Goal: Information Seeking & Learning: Learn about a topic

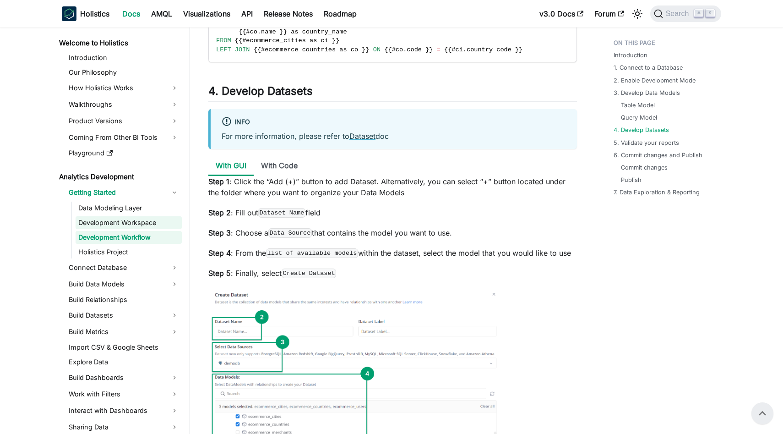
scroll to position [2429, 0]
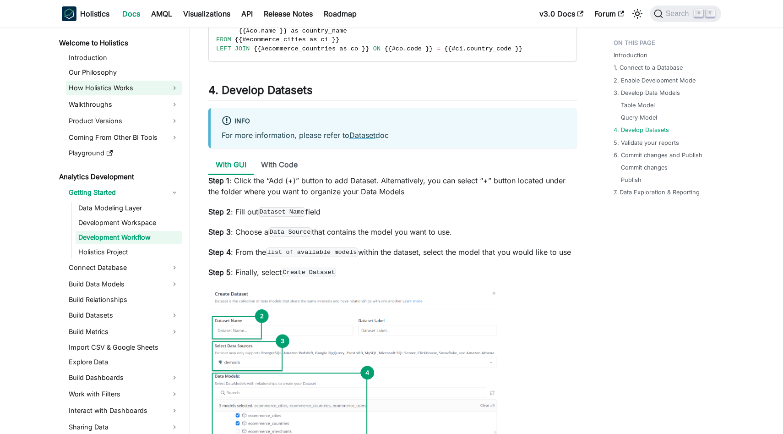
click at [156, 93] on link "How Holistics Works" at bounding box center [124, 88] width 116 height 15
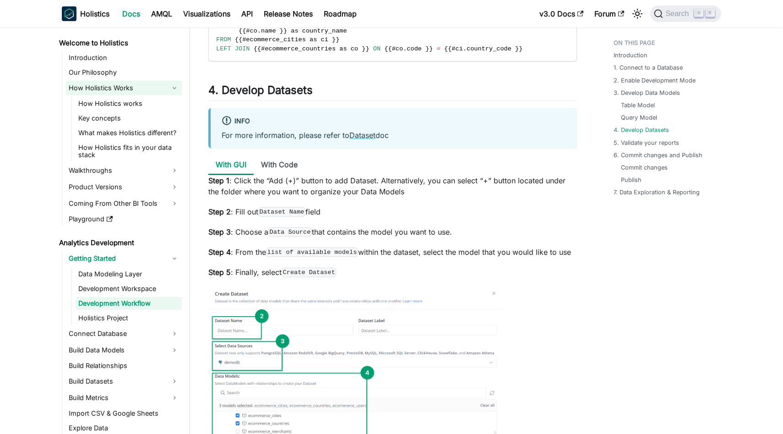
click at [168, 89] on link "How Holistics Works" at bounding box center [124, 88] width 116 height 15
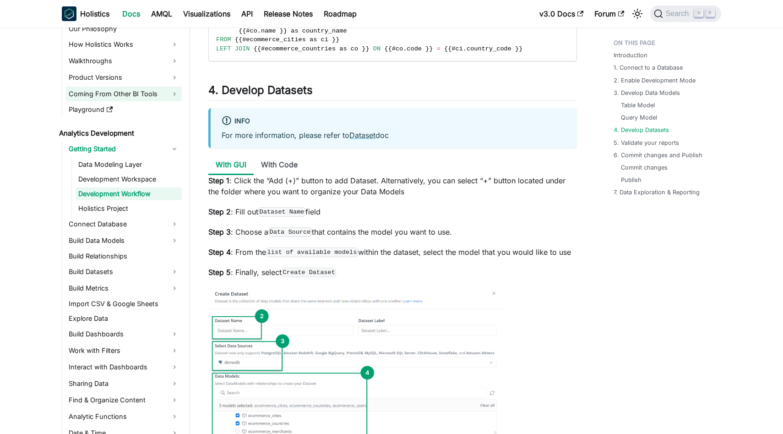
scroll to position [44, 0]
click at [152, 159] on link "Data Modeling Layer" at bounding box center [129, 164] width 106 height 13
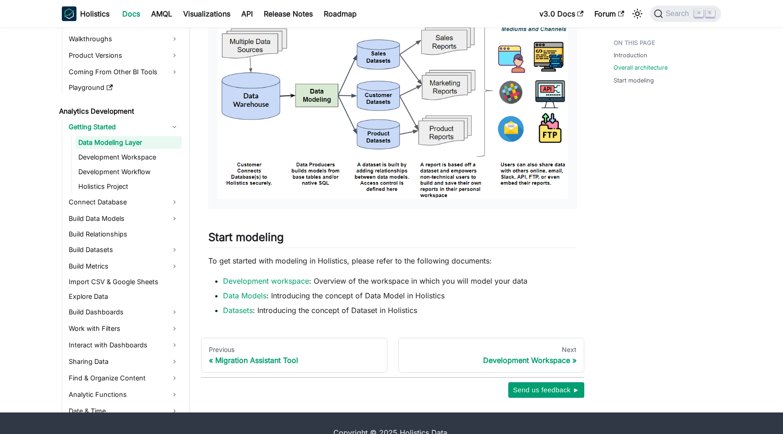
scroll to position [505, 0]
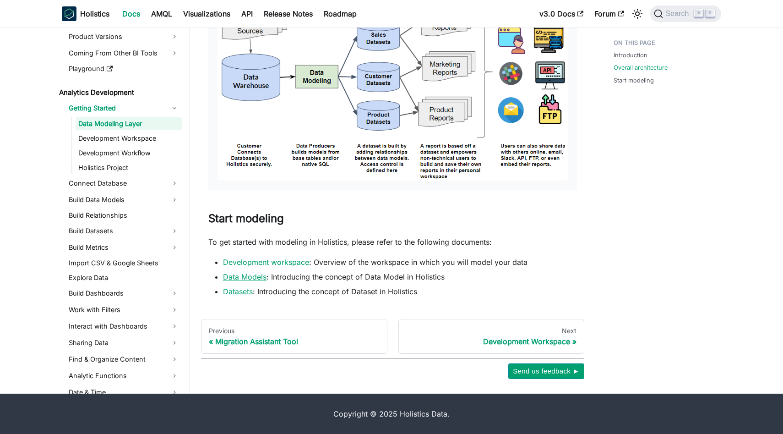
click at [256, 275] on link "Data Models" at bounding box center [245, 276] width 44 height 9
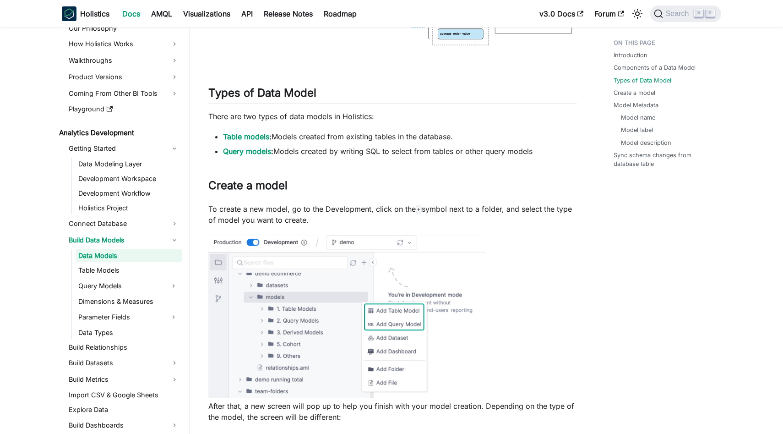
scroll to position [686, 0]
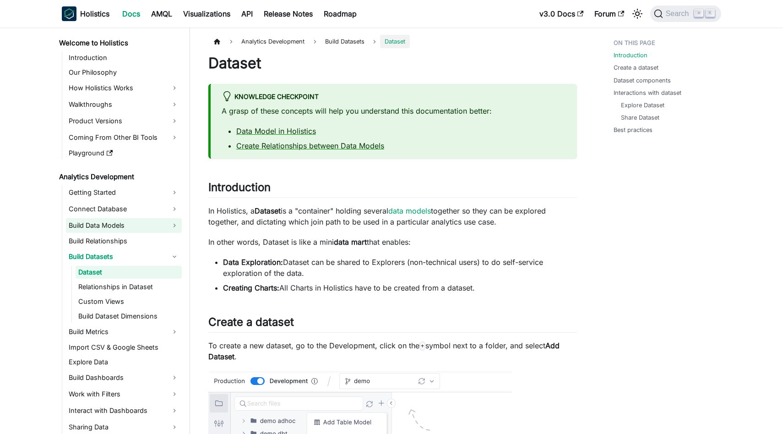
click at [116, 228] on link "Build Data Models" at bounding box center [124, 225] width 116 height 15
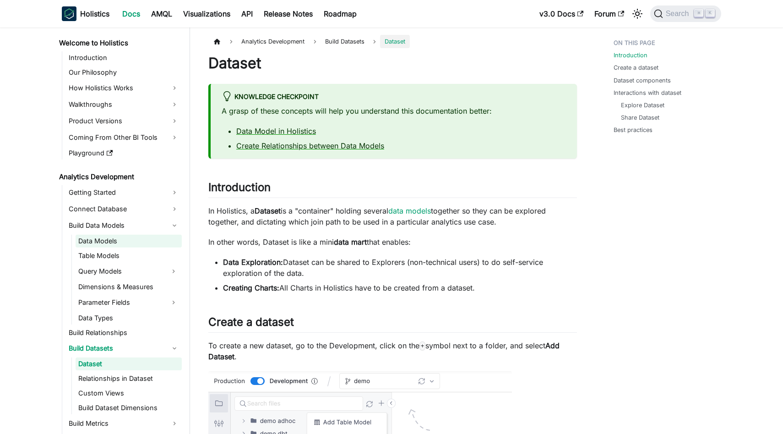
click at [121, 239] on link "Data Models" at bounding box center [129, 240] width 106 height 13
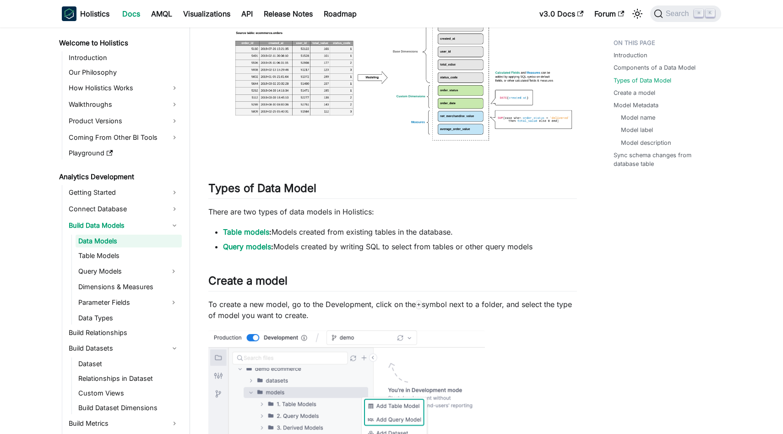
scroll to position [593, 0]
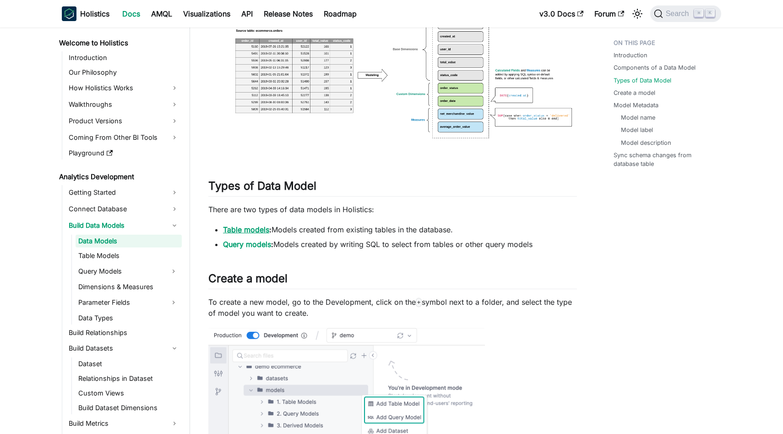
click at [264, 229] on link "Table models" at bounding box center [246, 229] width 46 height 9
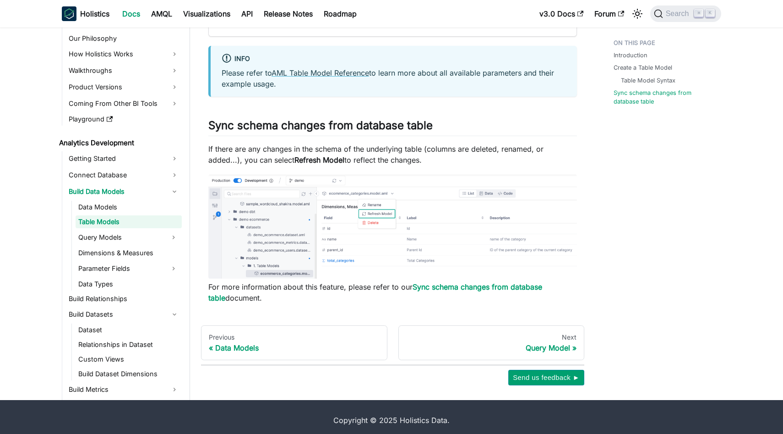
scroll to position [1348, 0]
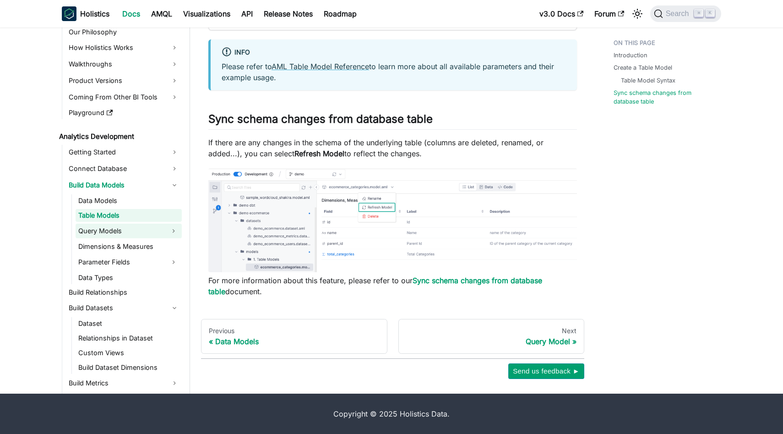
click at [136, 227] on link "Query Models" at bounding box center [121, 230] width 90 height 15
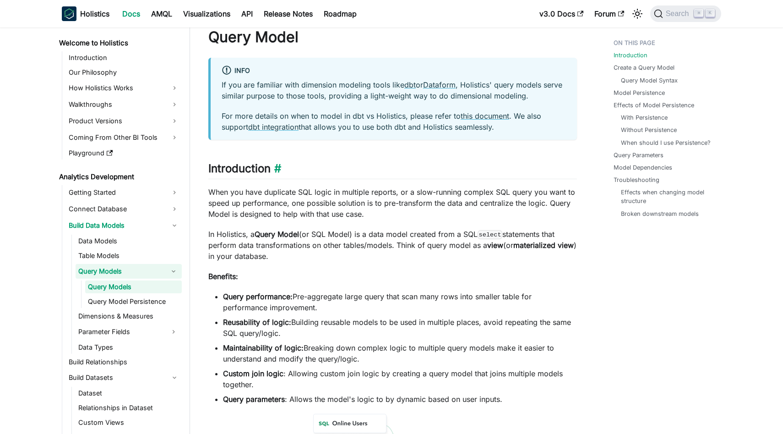
scroll to position [27, 0]
click at [295, 193] on p "When you have duplicate SQL logic in multiple reports, or a slow-running comple…" at bounding box center [392, 201] width 369 height 33
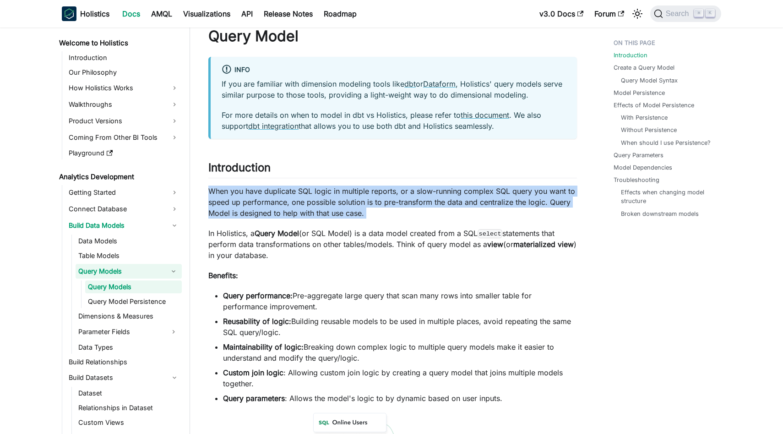
click at [295, 193] on p "When you have duplicate SQL logic in multiple reports, or a slow-running comple…" at bounding box center [392, 201] width 369 height 33
click at [305, 201] on p "When you have duplicate SQL logic in multiple reports, or a slow-running comple…" at bounding box center [392, 201] width 369 height 33
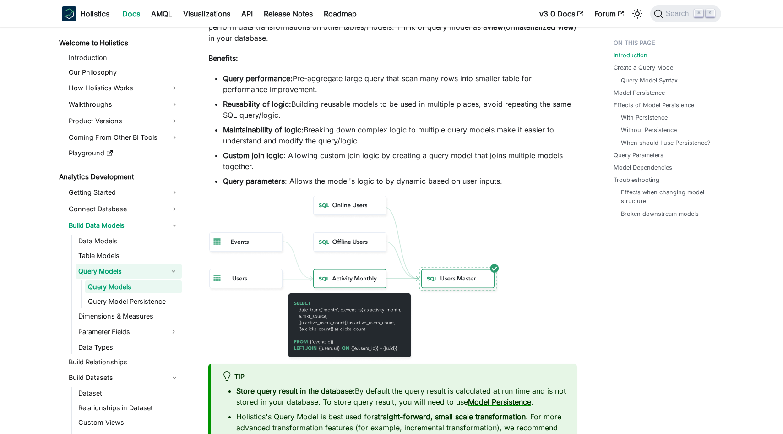
scroll to position [486, 0]
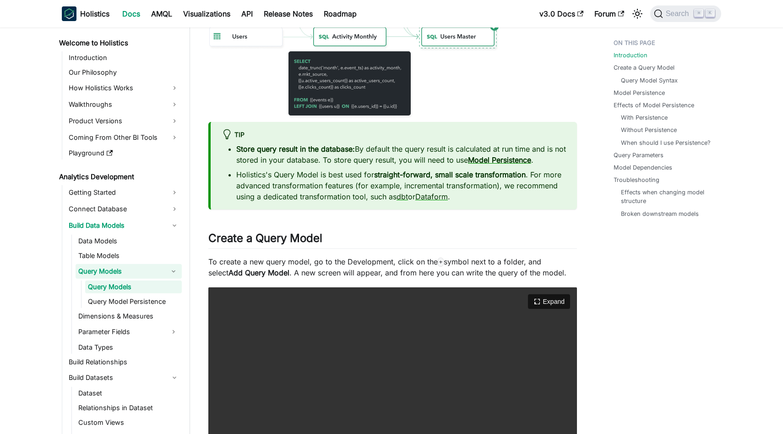
click at [224, 419] on video "Your browser does not support embedding video, but you can download it ." at bounding box center [392, 397] width 369 height 221
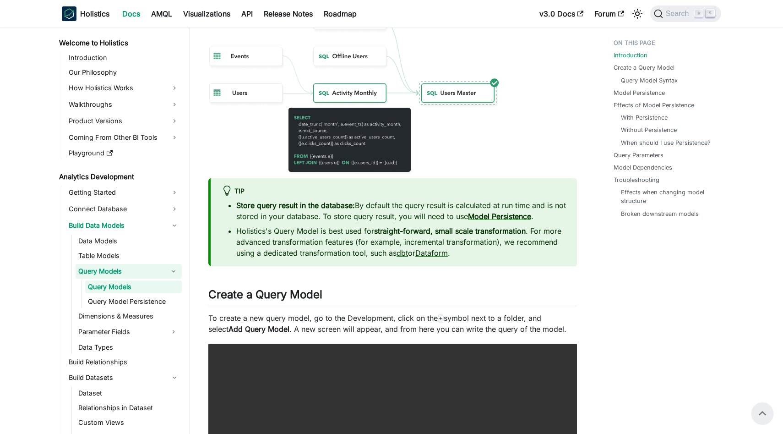
scroll to position [422, 0]
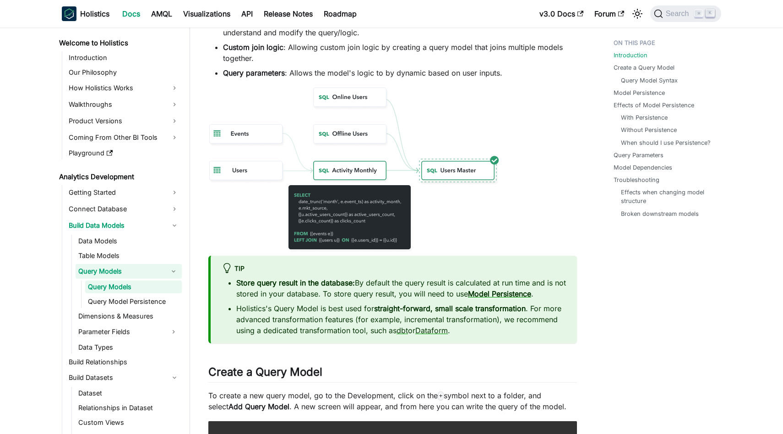
scroll to position [362, 0]
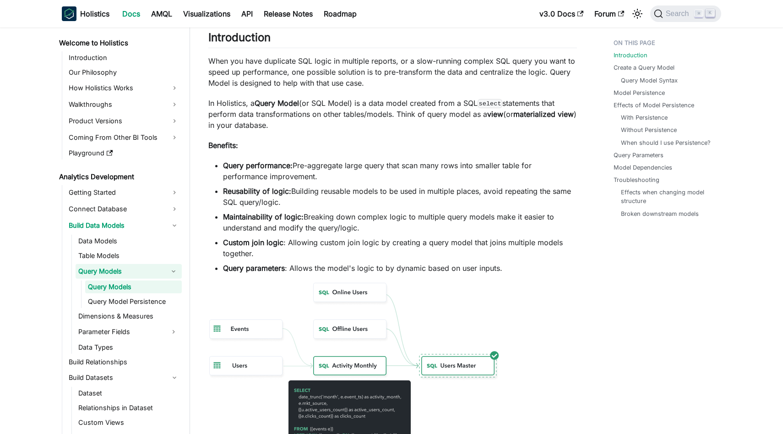
scroll to position [381, 0]
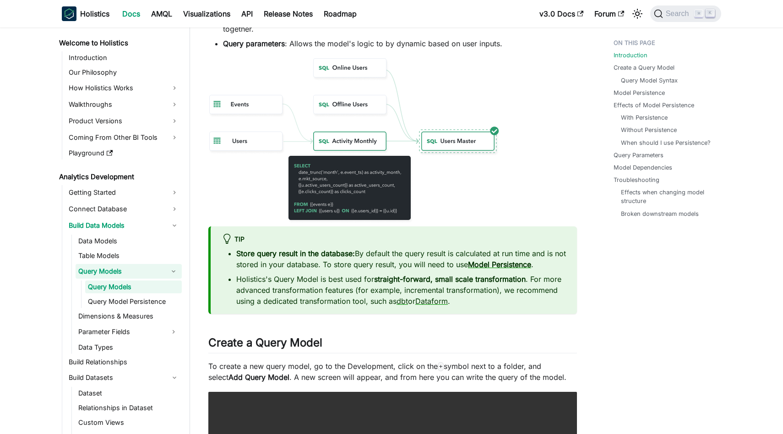
click at [404, 244] on div "tip" at bounding box center [394, 240] width 344 height 12
click at [463, 235] on div "tip" at bounding box center [394, 240] width 344 height 12
